Goal: Information Seeking & Learning: Learn about a topic

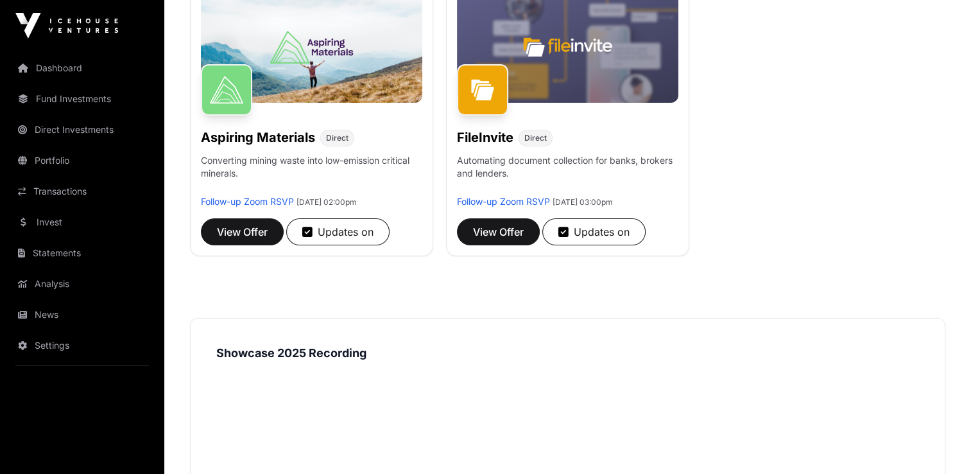
scroll to position [216, 0]
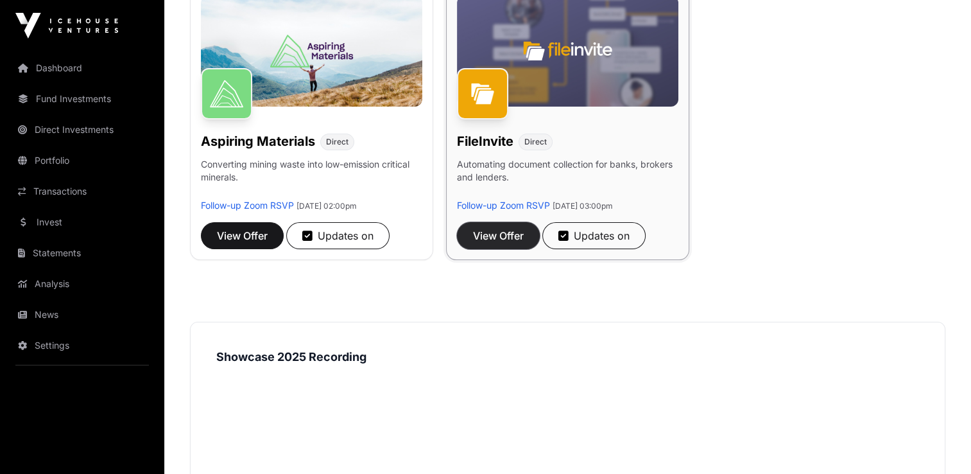
click at [502, 234] on span "View Offer" at bounding box center [498, 235] width 51 height 15
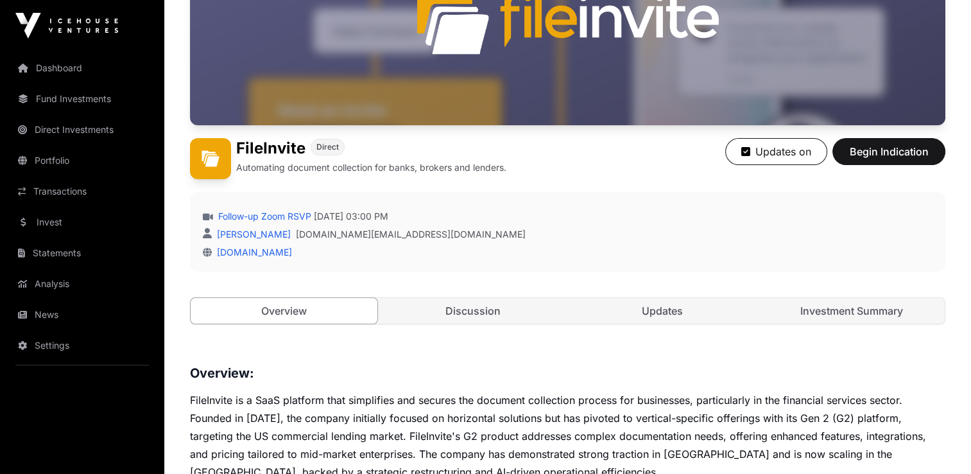
scroll to position [194, 0]
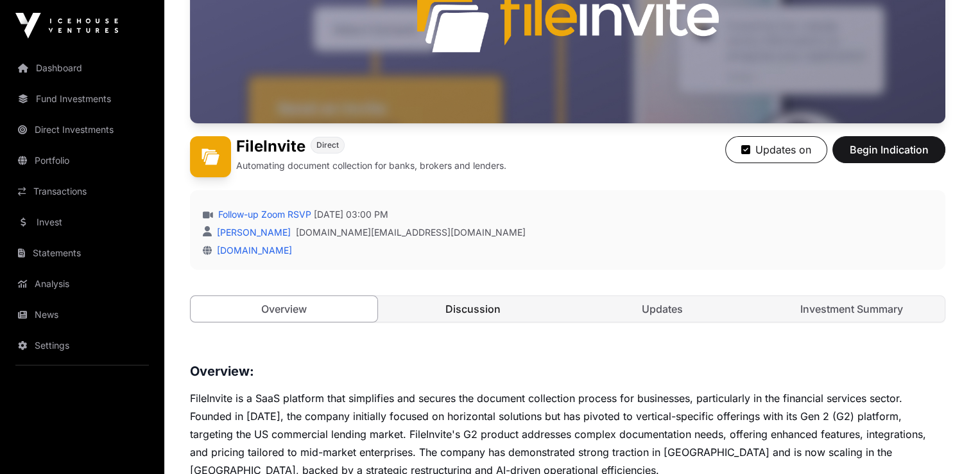
click at [480, 309] on link "Discussion" at bounding box center [473, 309] width 187 height 26
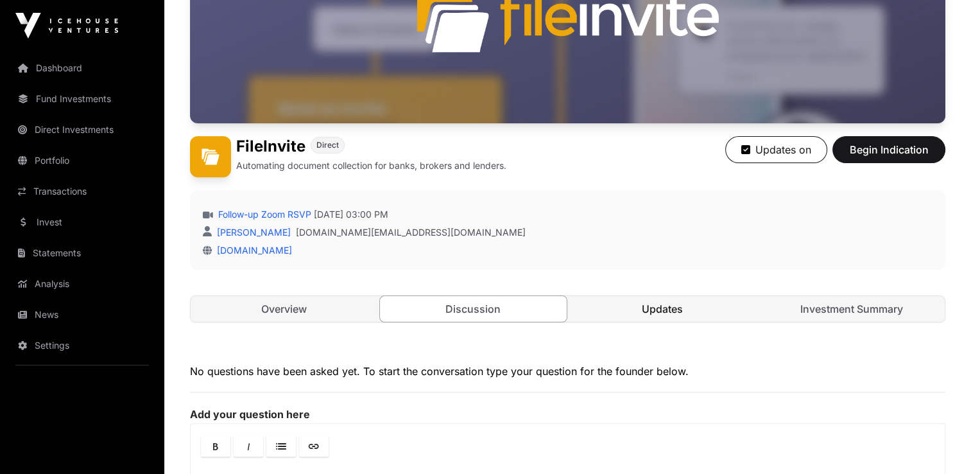
click at [654, 304] on link "Updates" at bounding box center [662, 309] width 187 height 26
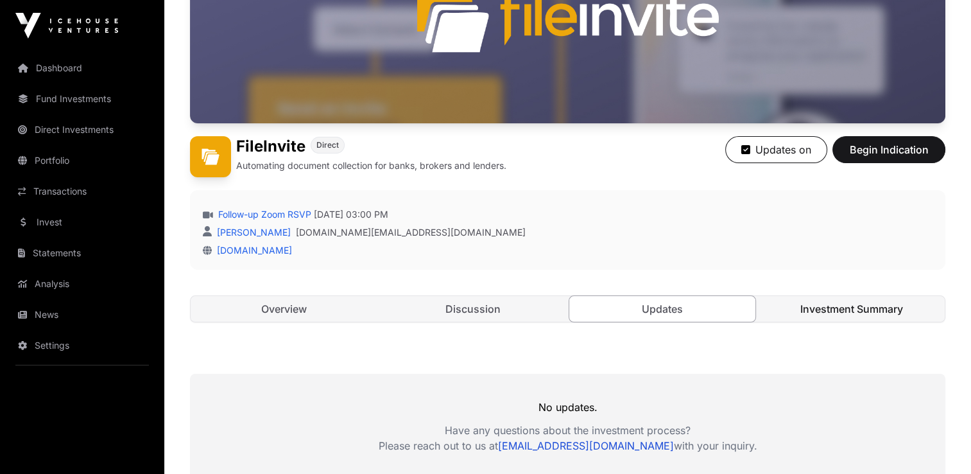
click at [835, 304] on link "Investment Summary" at bounding box center [851, 309] width 187 height 26
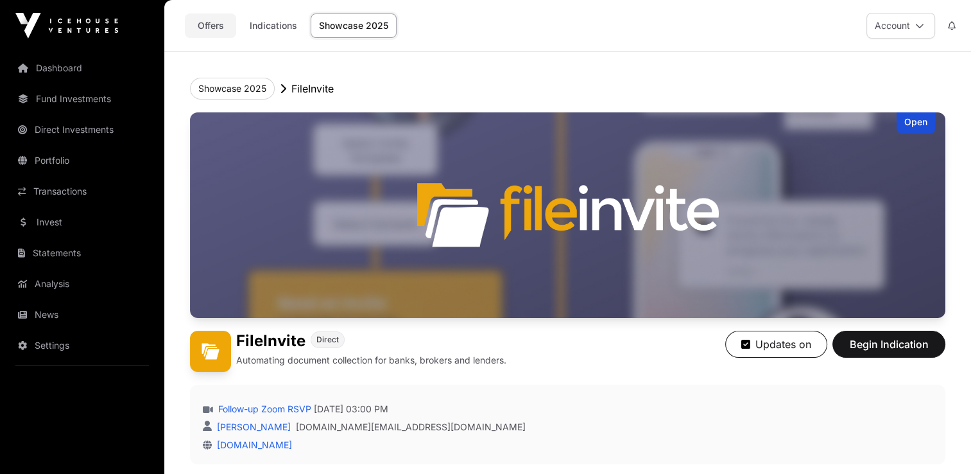
click at [208, 25] on link "Offers" at bounding box center [210, 25] width 51 height 24
